Goal: Find specific page/section: Find specific page/section

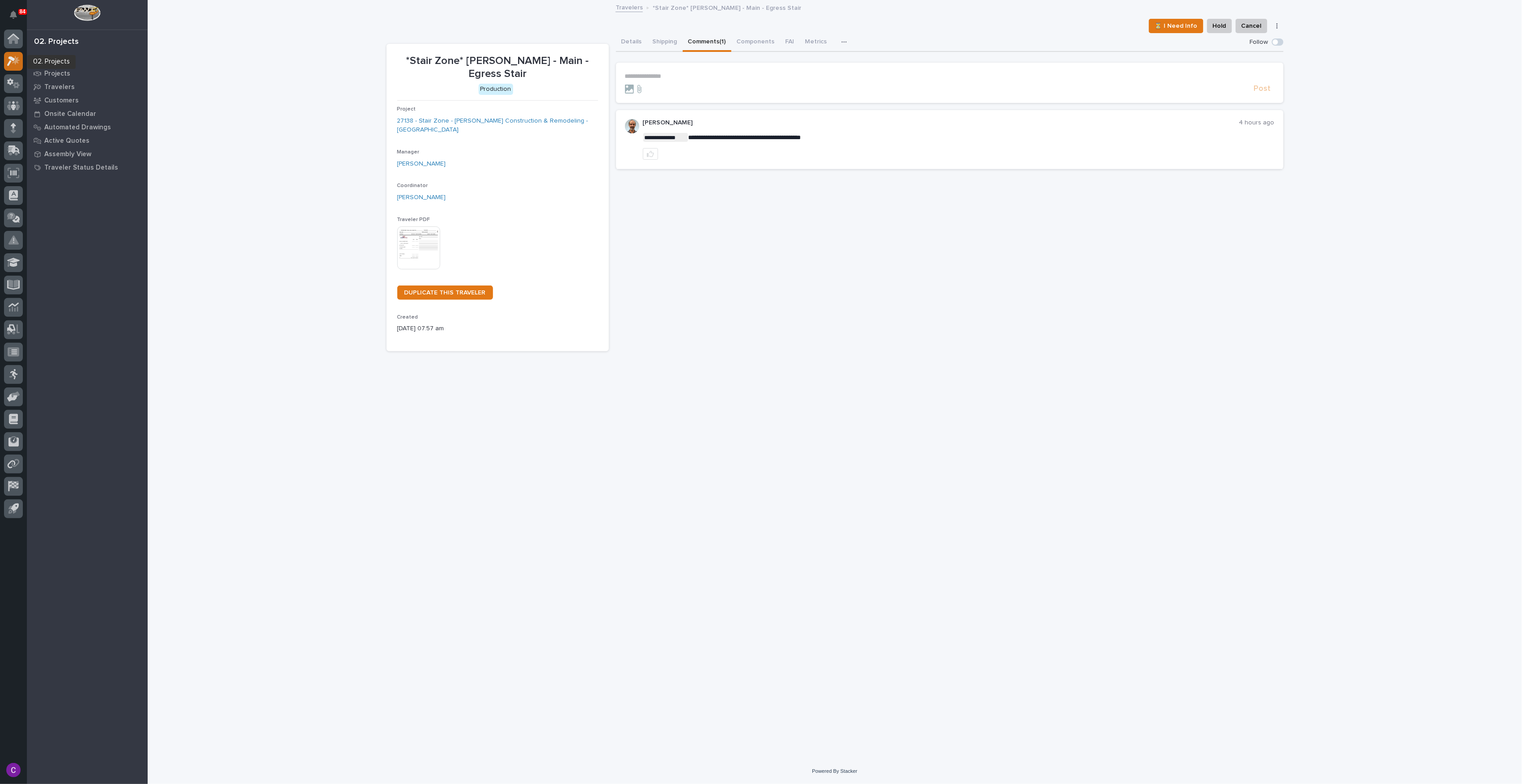
click at [7, 64] on icon at bounding box center [14, 61] width 13 height 10
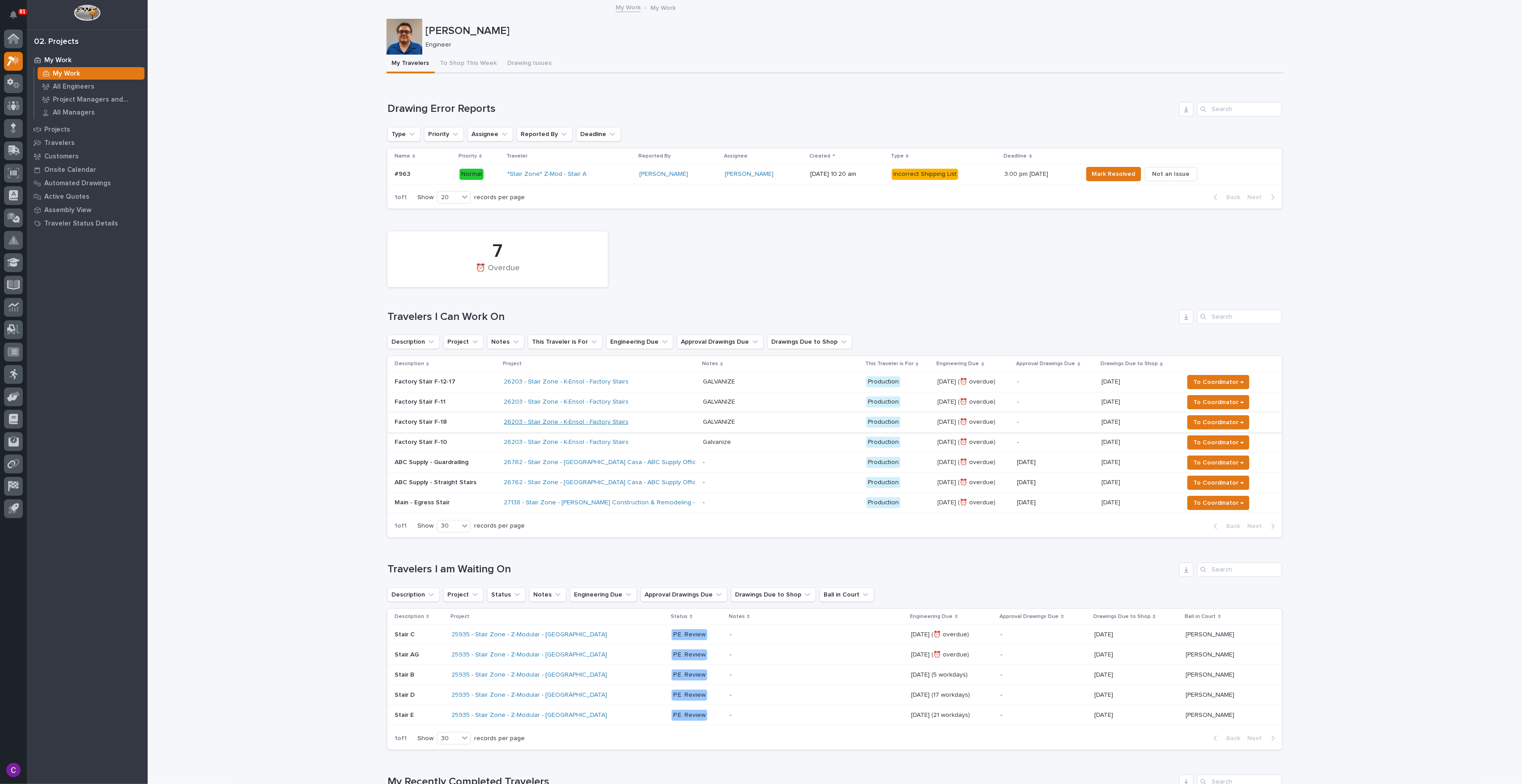
click at [557, 424] on link "26203 - Stair Zone - K-Ensol - Factory Stairs" at bounding box center [566, 422] width 125 height 8
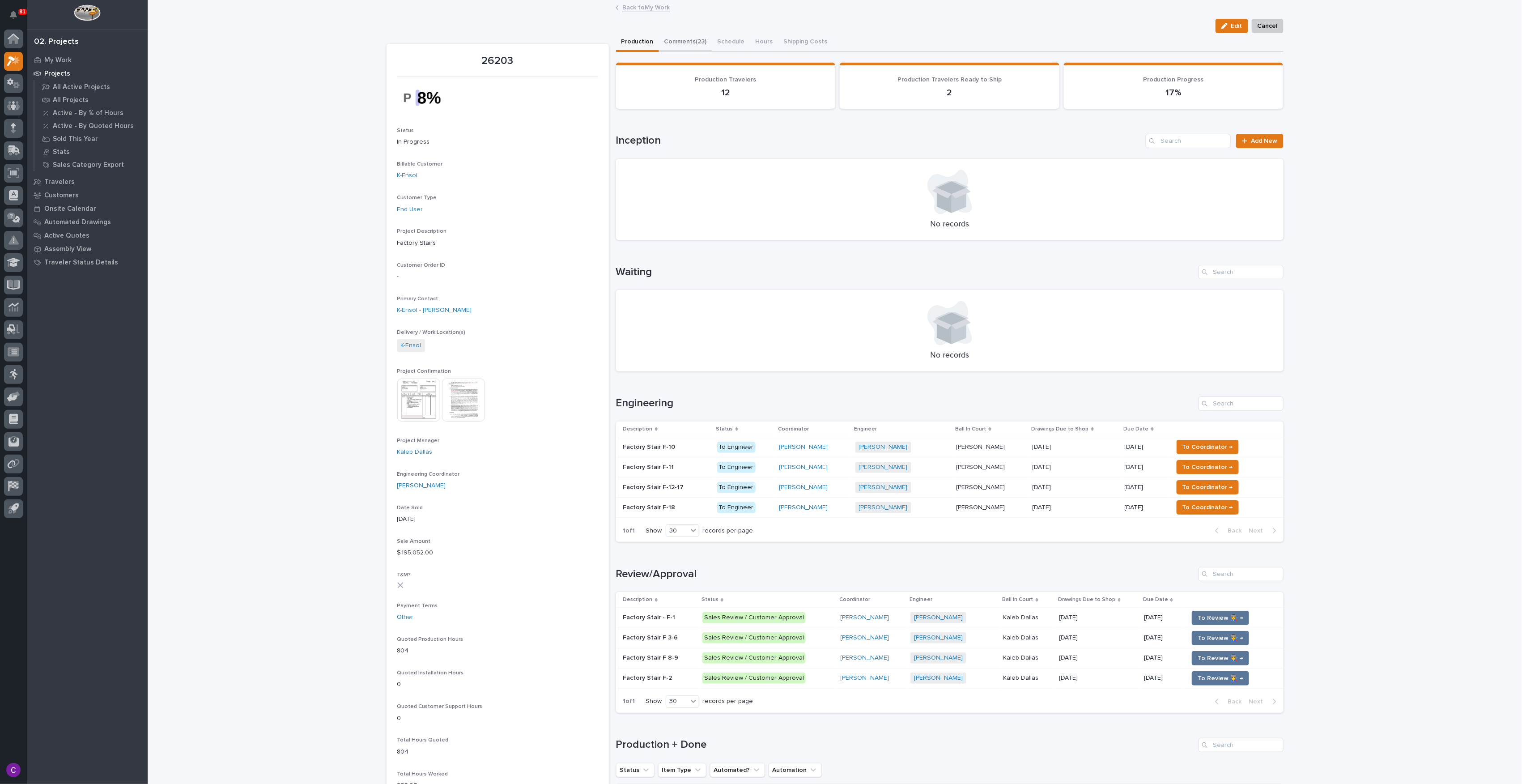
click at [691, 38] on button "Comments (23)" at bounding box center [685, 43] width 53 height 19
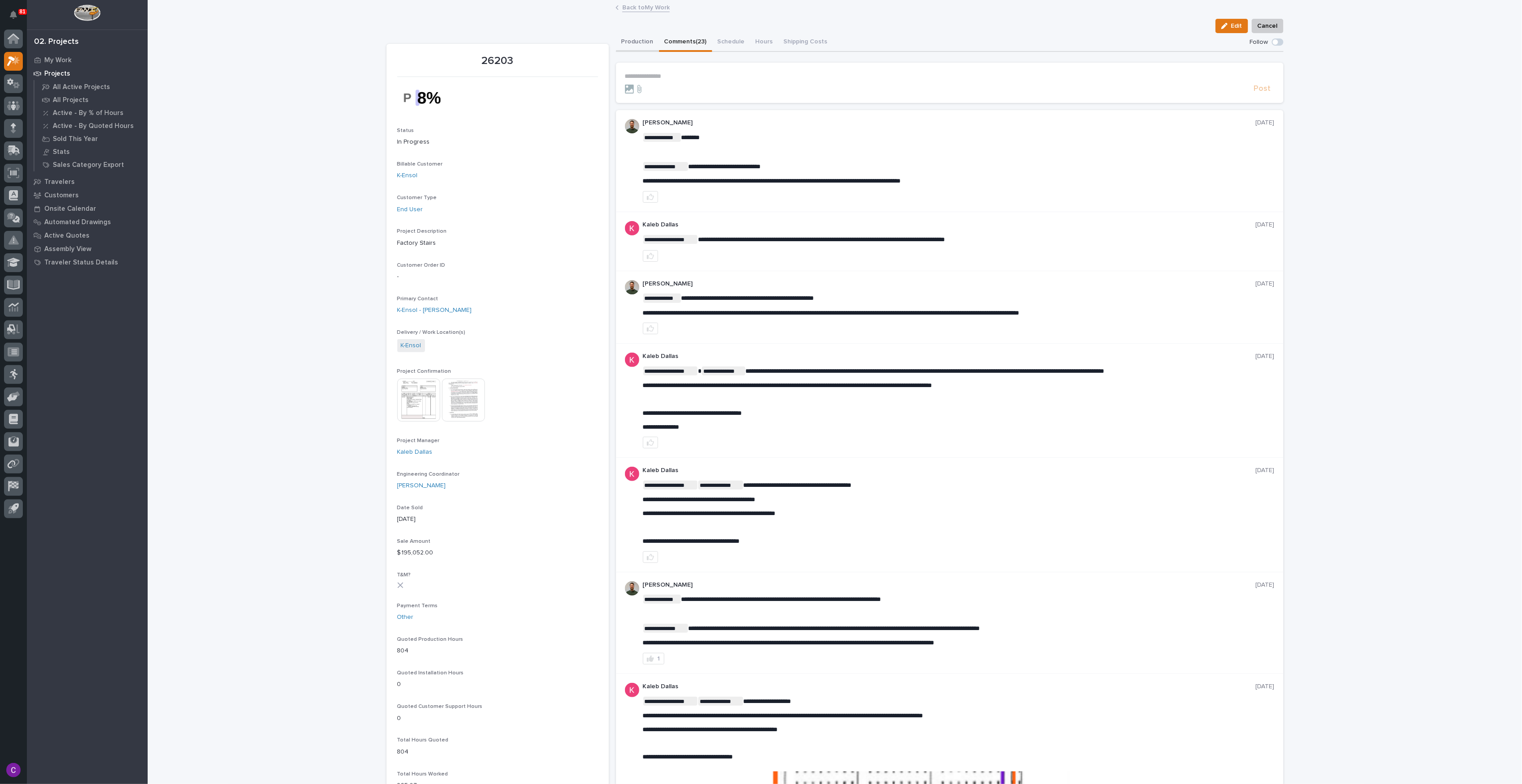
click at [643, 38] on button "Production" at bounding box center [638, 43] width 43 height 19
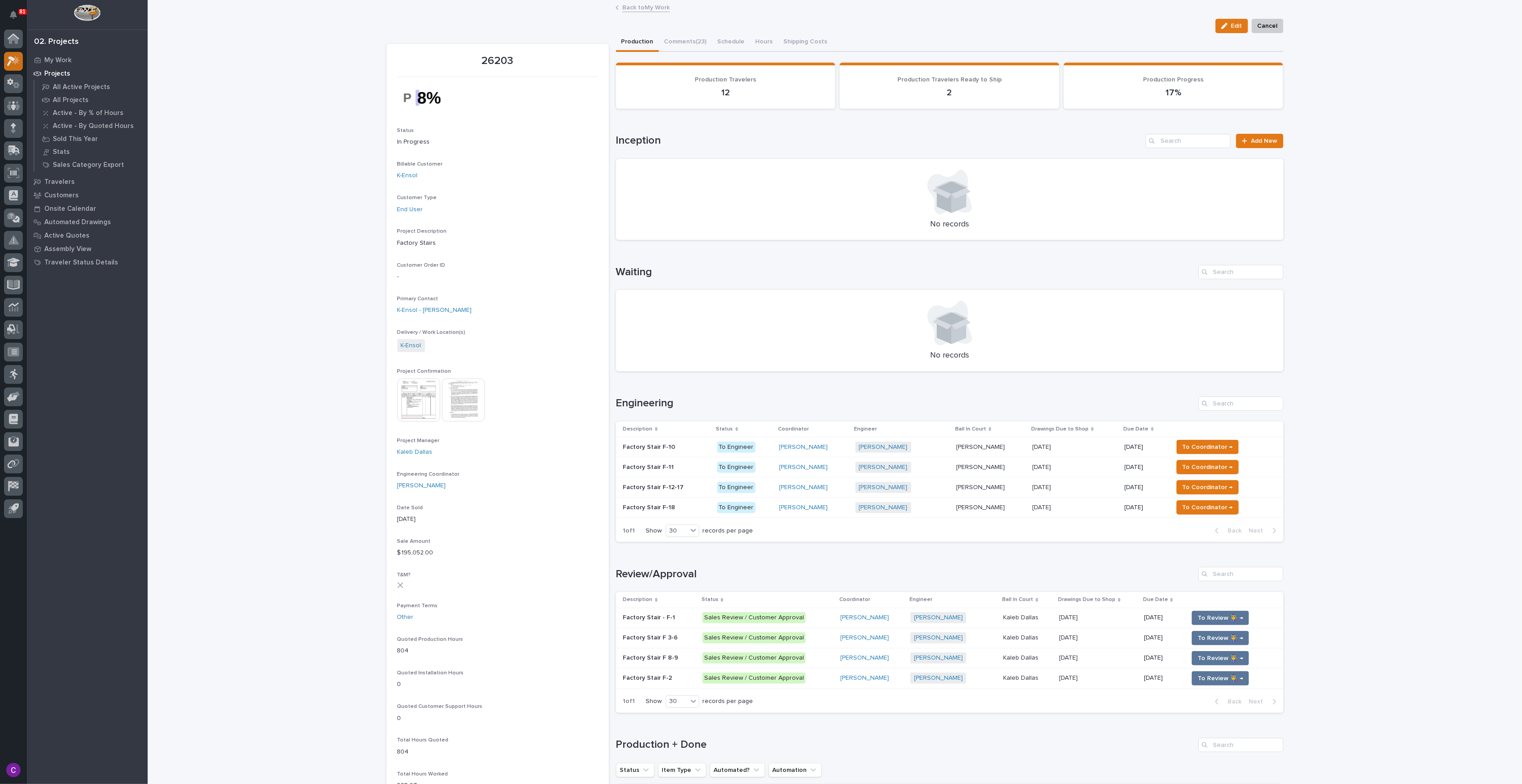
click at [20, 61] on div at bounding box center [14, 61] width 19 height 19
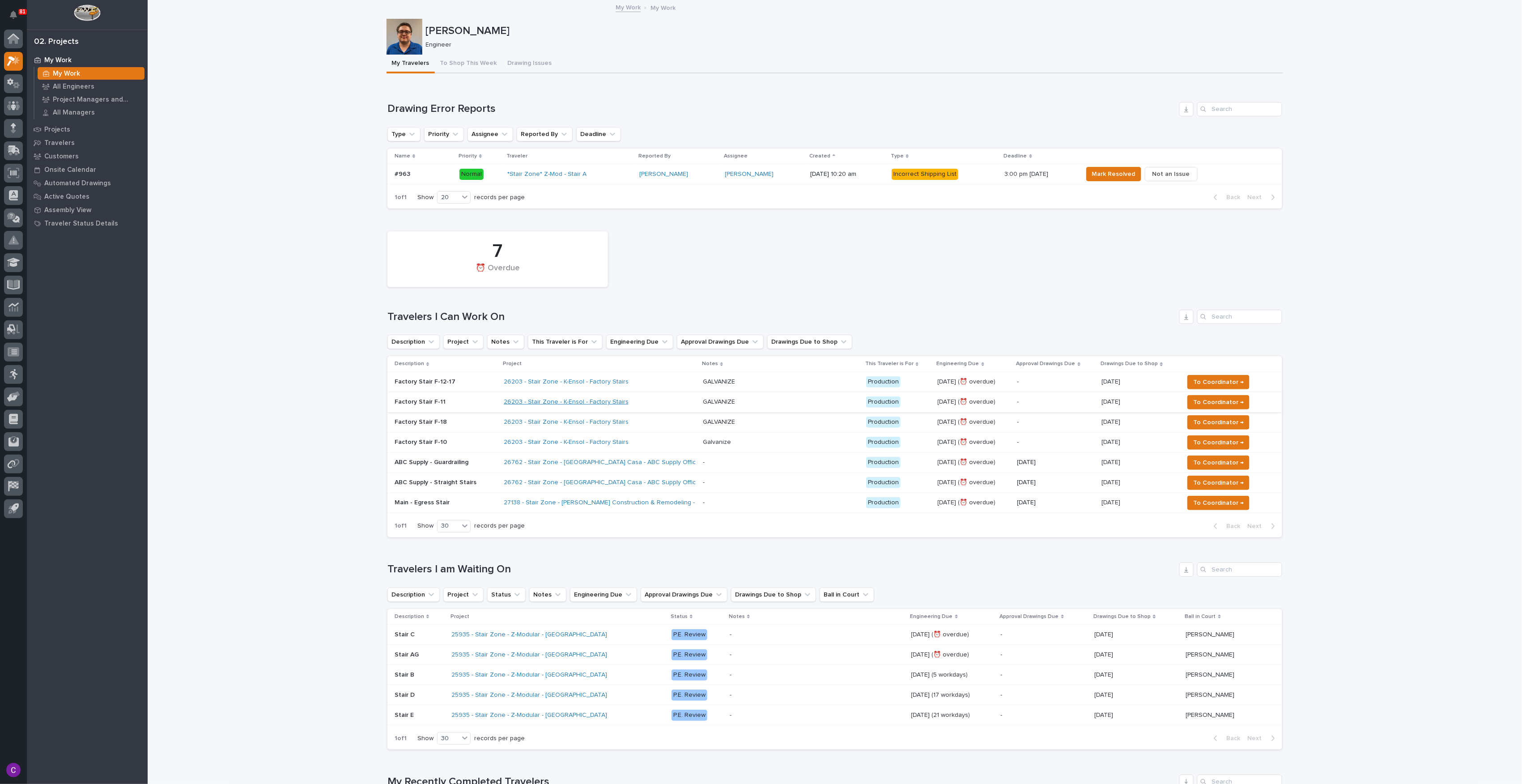
click at [601, 404] on link "26203 - Stair Zone - K-Ensol - Factory Stairs" at bounding box center [566, 402] width 125 height 8
